Goal: Transaction & Acquisition: Purchase product/service

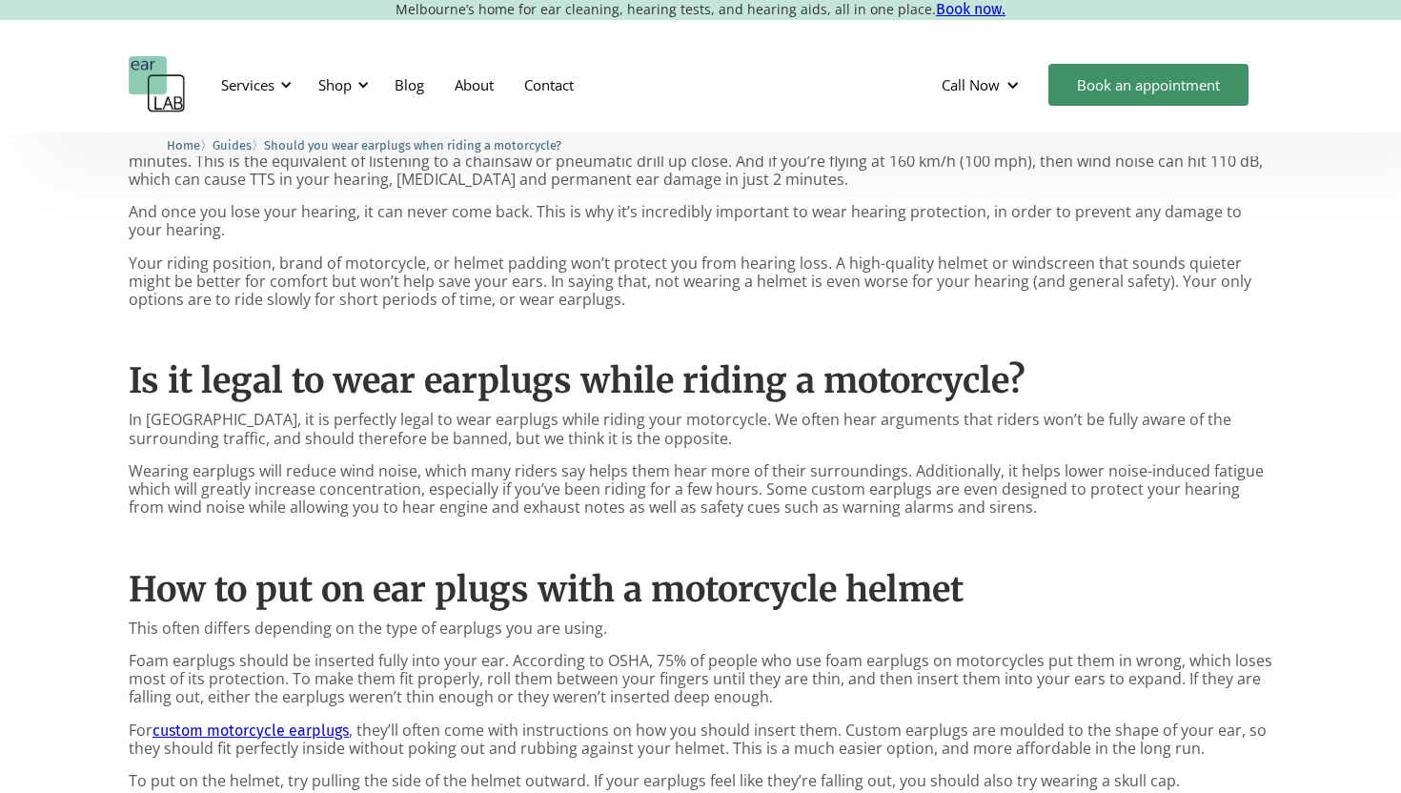
scroll to position [1012, 0]
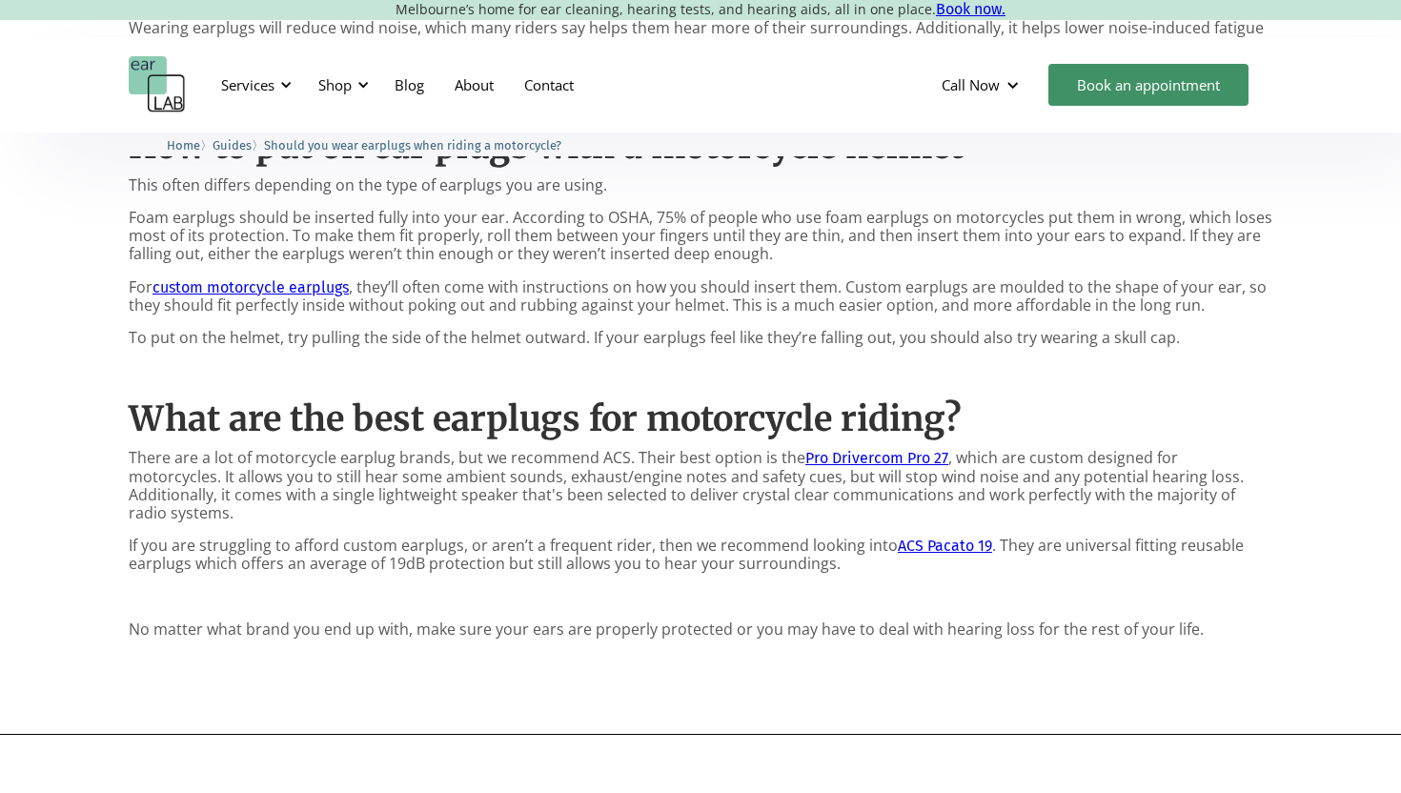
scroll to position [1489, 0]
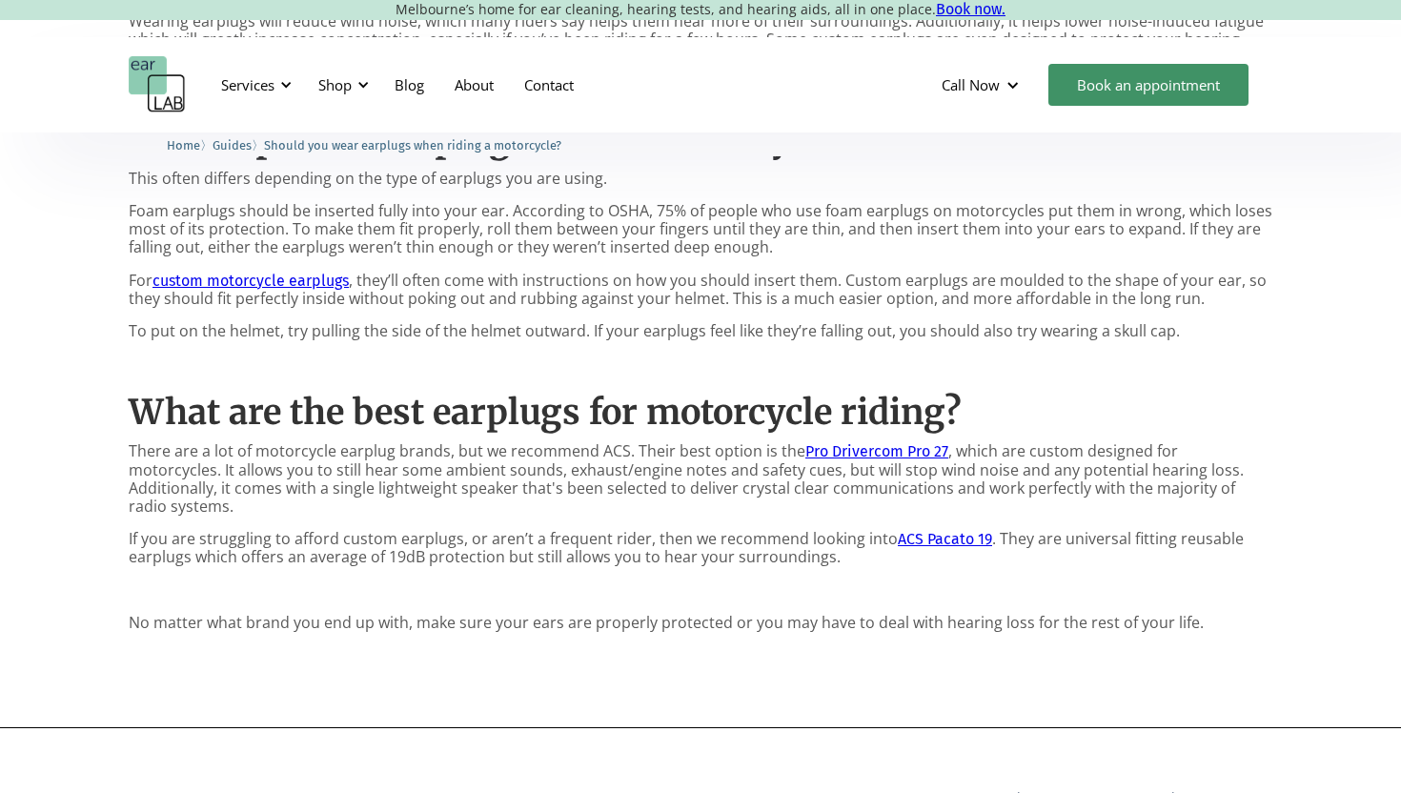
click at [872, 457] on link "Pro Drivercom Pro 27" at bounding box center [876, 451] width 143 height 18
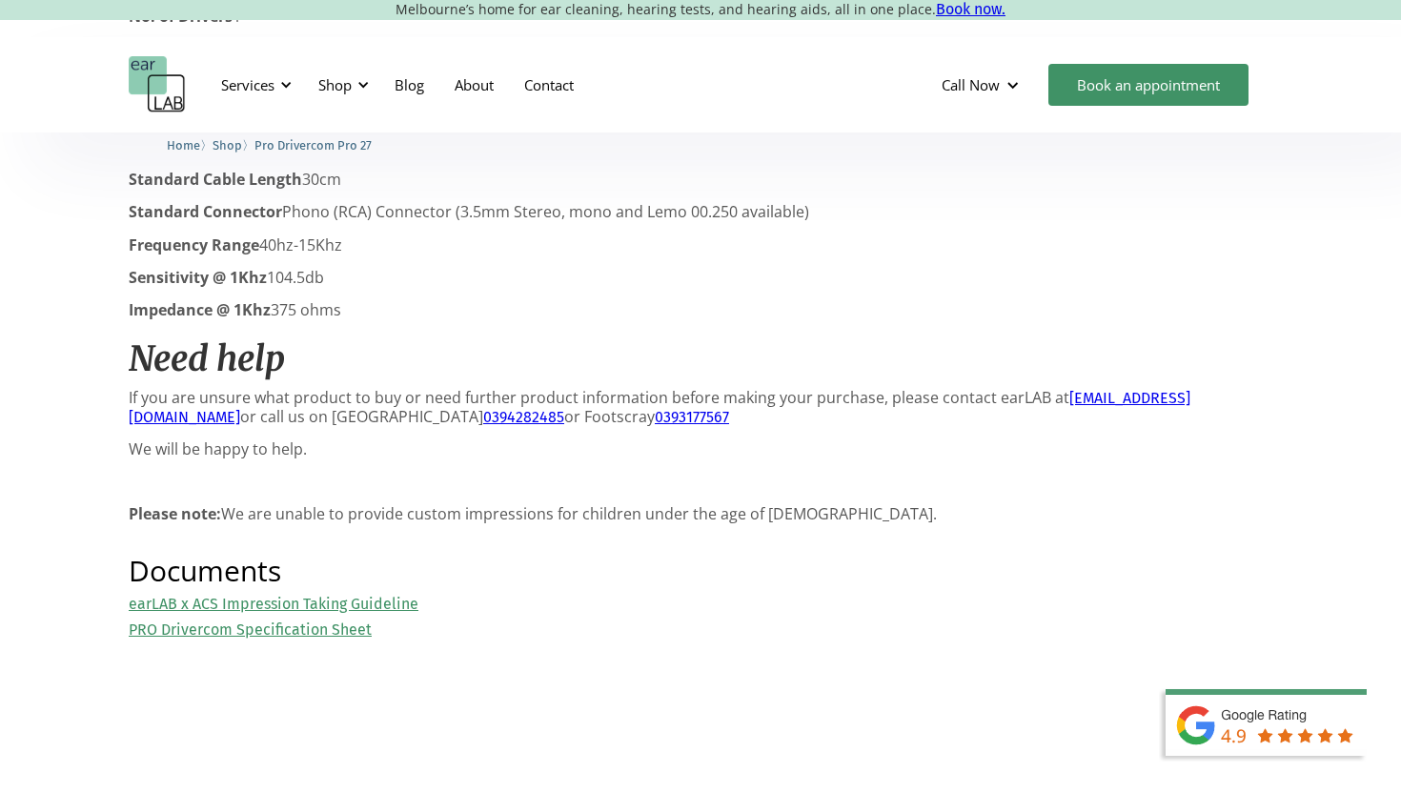
scroll to position [1989, 0]
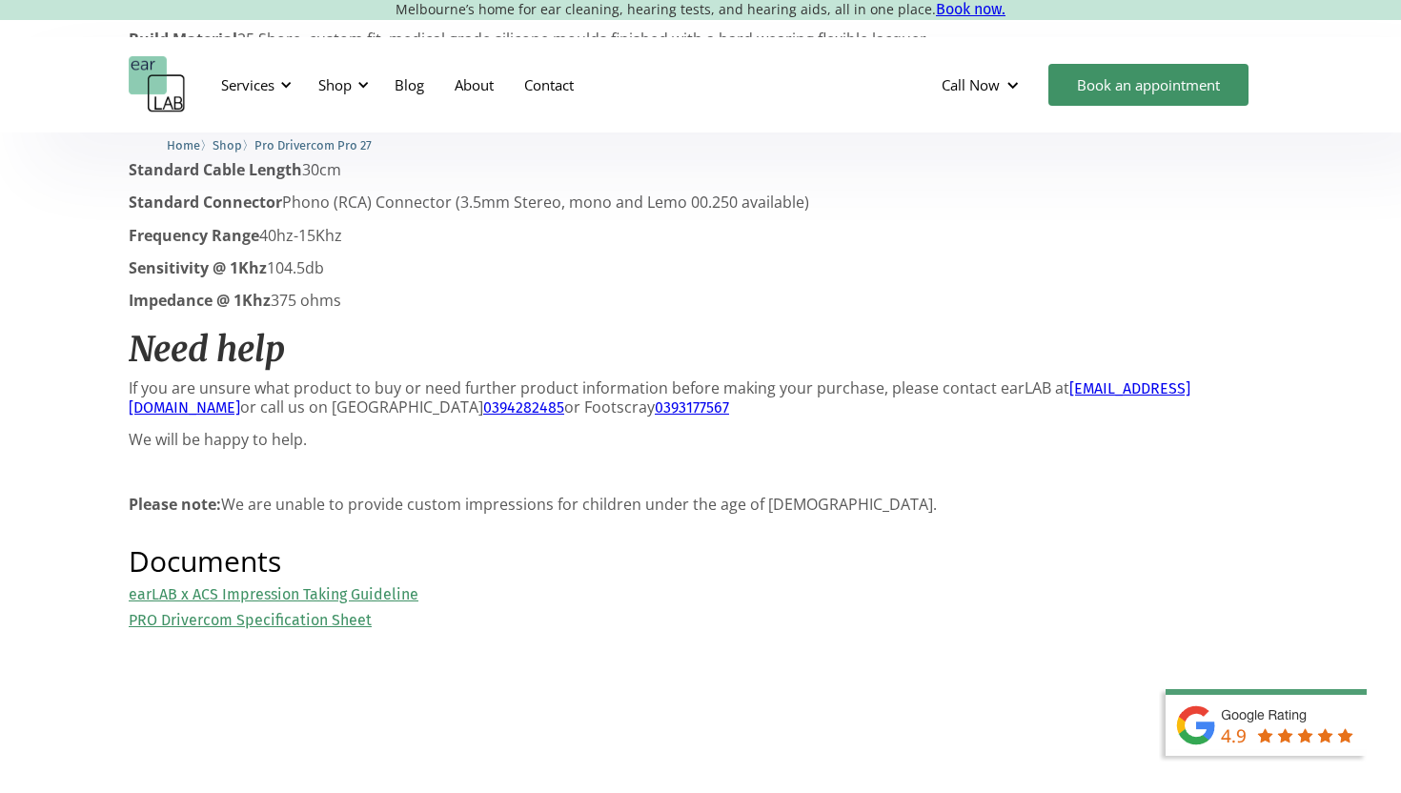
click at [283, 611] on link "PRO Drivercom Specification Sheet" at bounding box center [250, 620] width 243 height 18
